Goal: Information Seeking & Learning: Check status

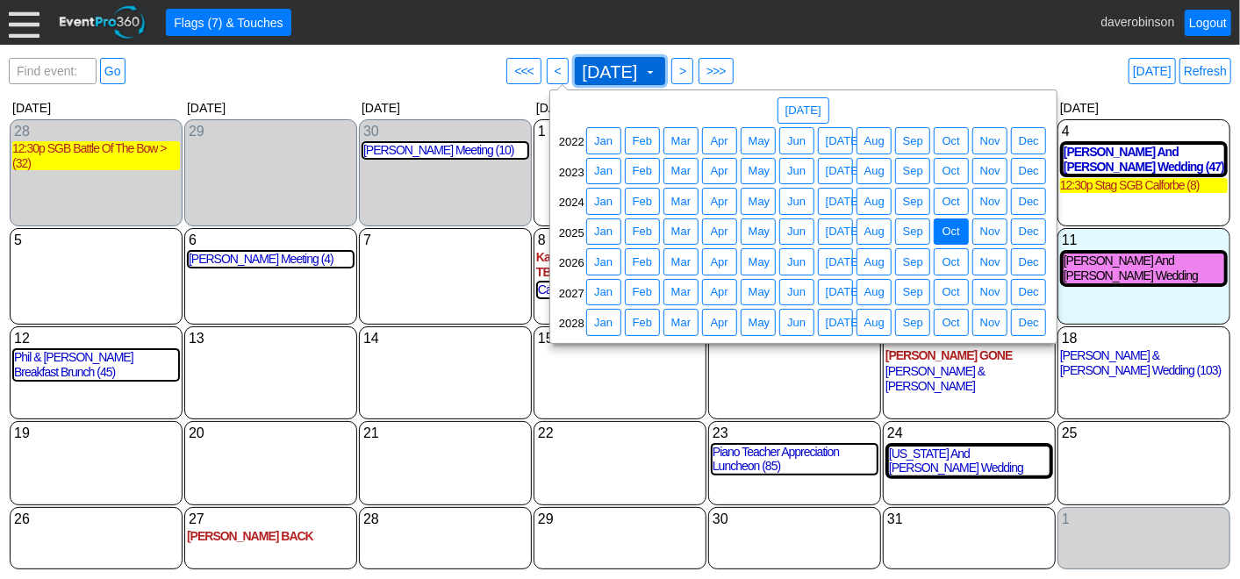
click at [666, 59] on span "[DATE] ▼" at bounding box center [620, 71] width 91 height 28
click at [871, 229] on span "Aug" at bounding box center [874, 232] width 27 height 18
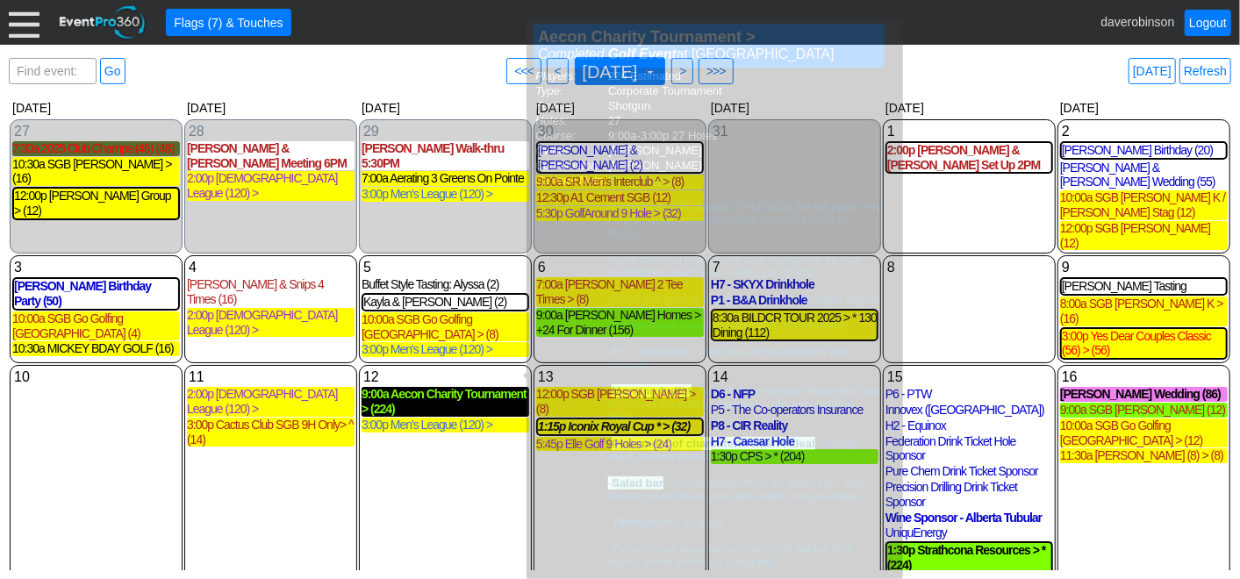
click at [449, 387] on div "9:00a Aecon Charity Tournament > (224)" at bounding box center [446, 402] width 168 height 30
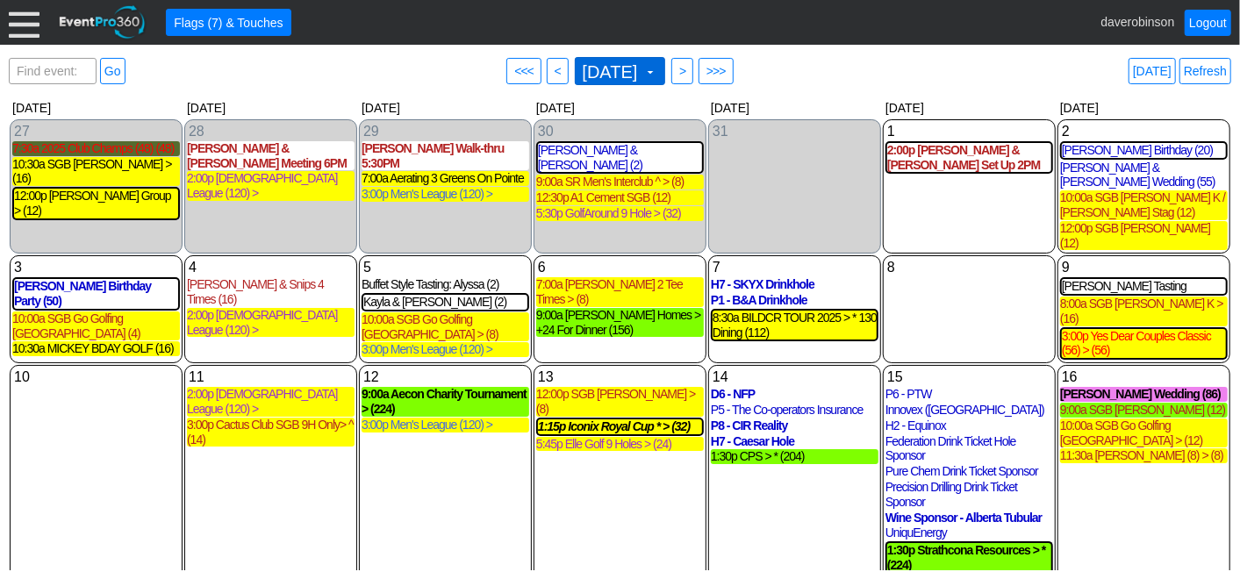
click at [658, 70] on span at bounding box center [650, 72] width 14 height 14
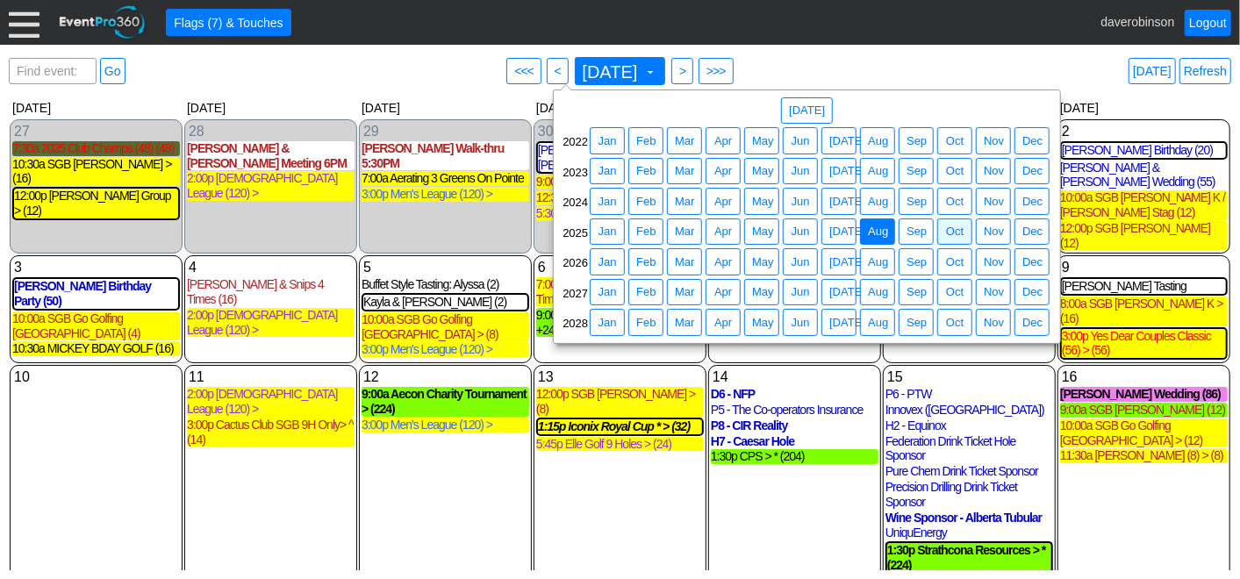
click at [820, 507] on div "14 [DATE] D6 - NFP D6 - NFP Completed Banquet at Heritage Pointe Golf Club Owne…" at bounding box center [794, 481] width 173 height 232
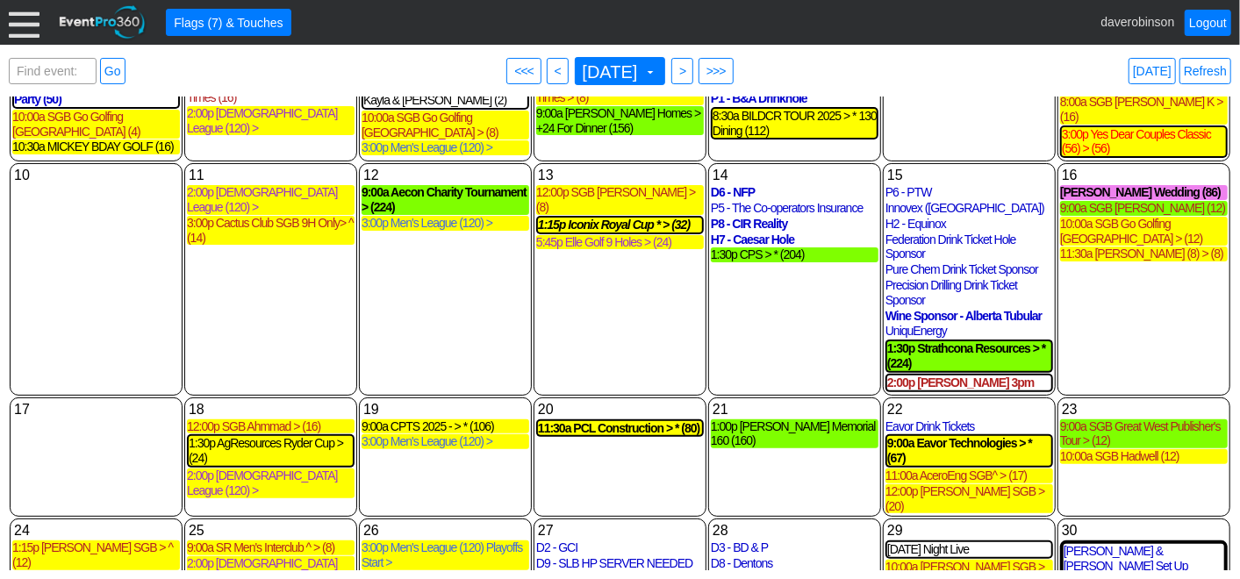
scroll to position [292, 0]
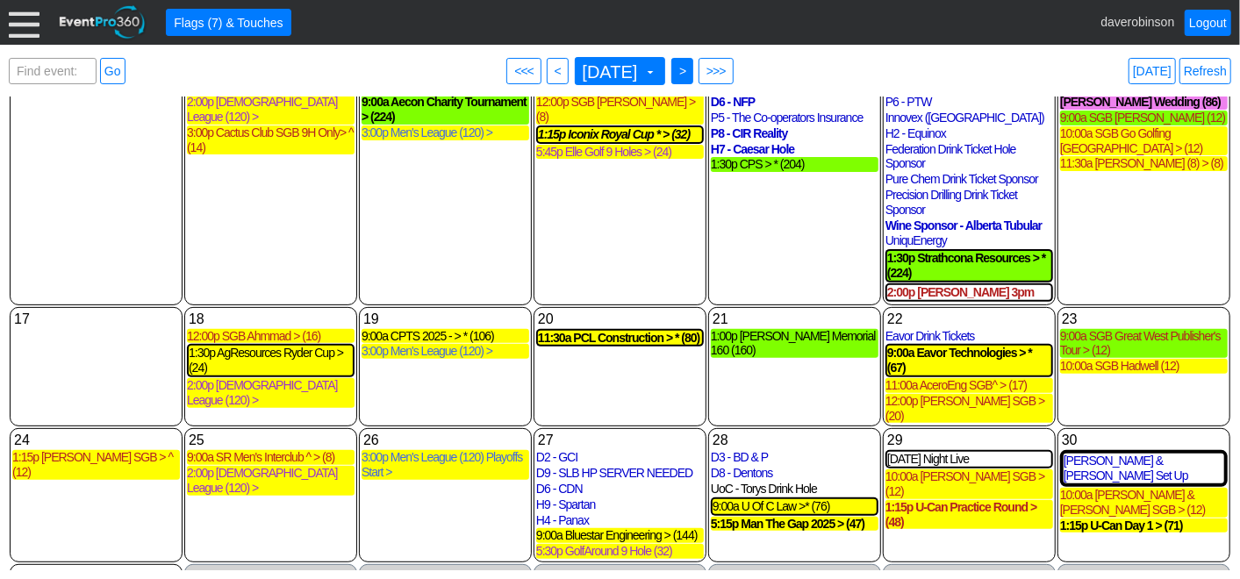
click at [689, 70] on span ">" at bounding box center [682, 71] width 13 height 18
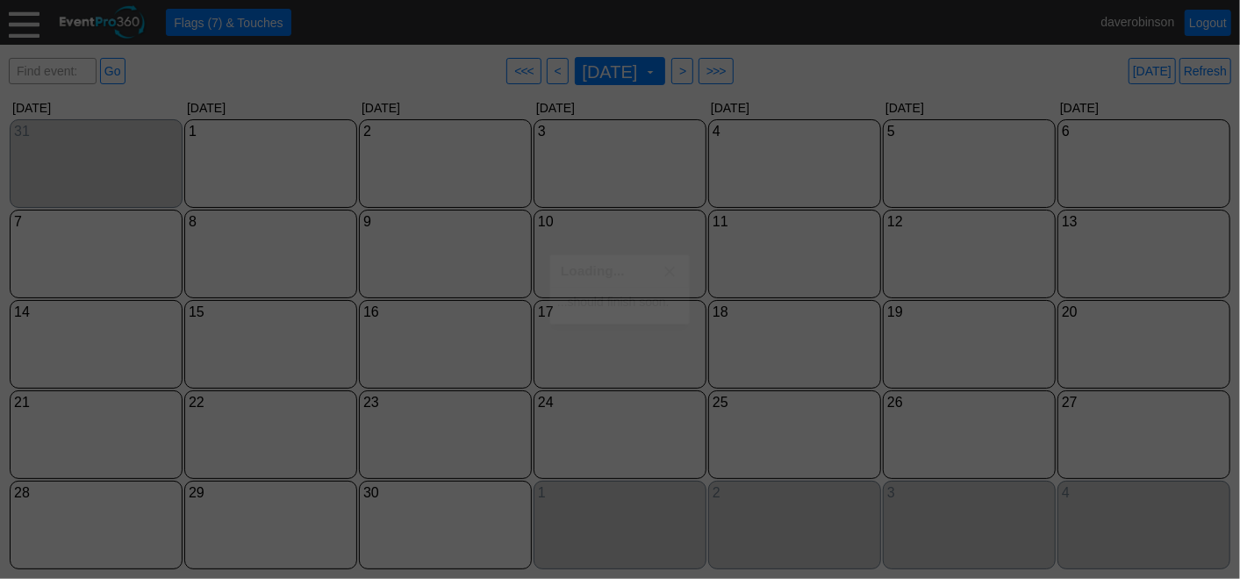
scroll to position [0, 0]
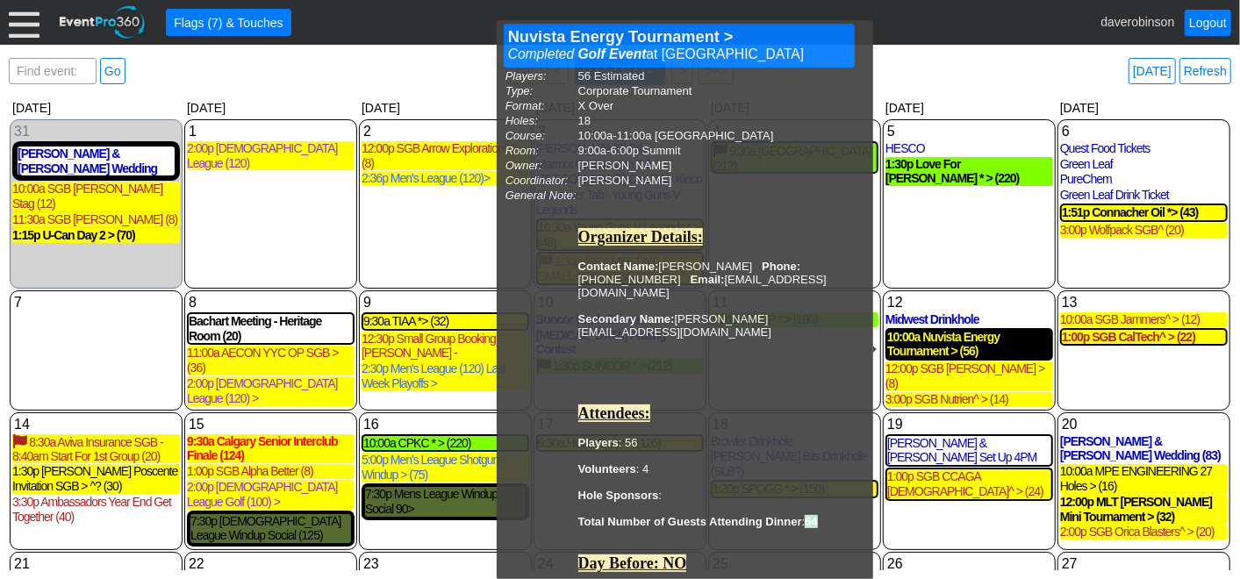
click at [974, 353] on div "10:00a Nuvista Energy Tournament > (56)" at bounding box center [970, 345] width 164 height 30
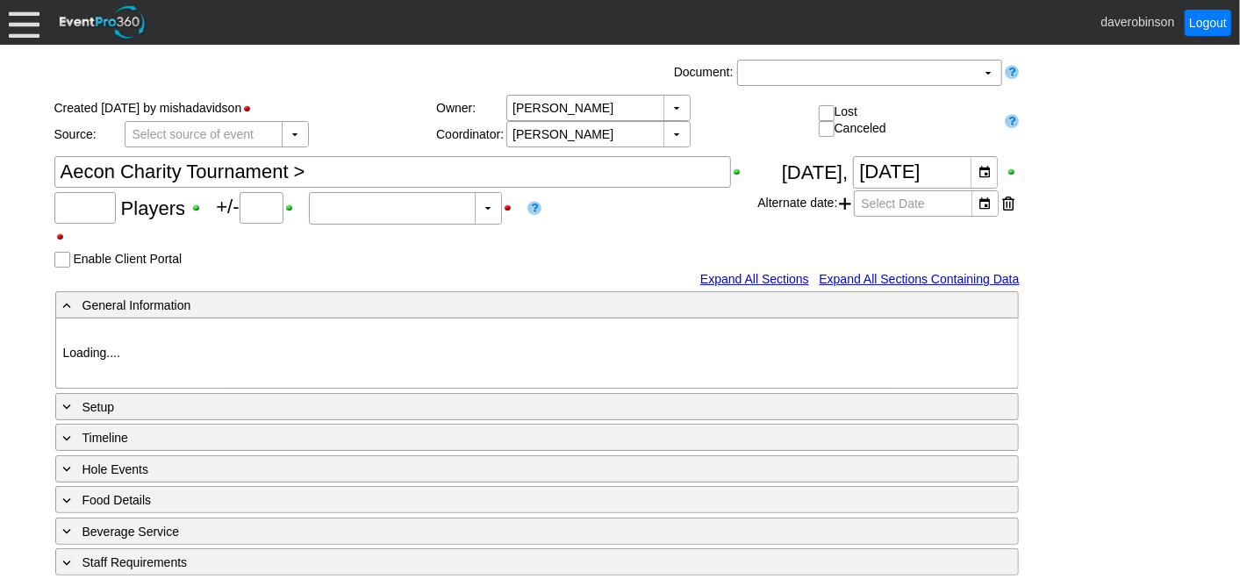
type input "Heritage Pointe Golf Club"
type input "Corporate Tournament"
type input "Scramble"
type input "Shotgun"
type input "Black"
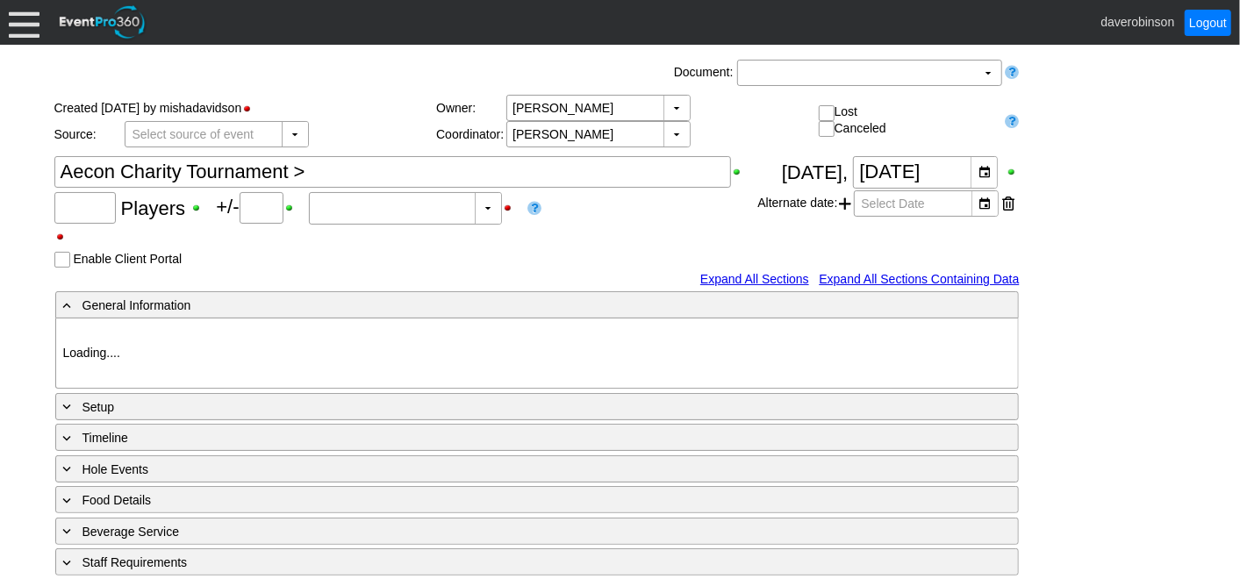
type input "Red"
type input "1082788"
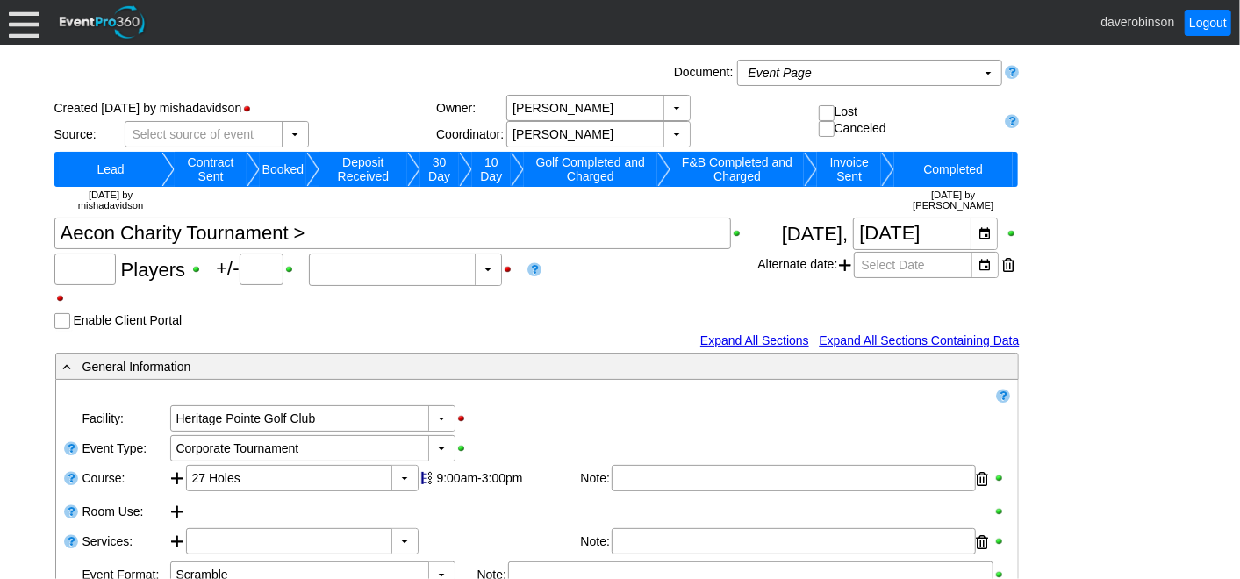
type input "224"
type input "0"
type input "Estimated"
